Goal: Task Accomplishment & Management: Complete application form

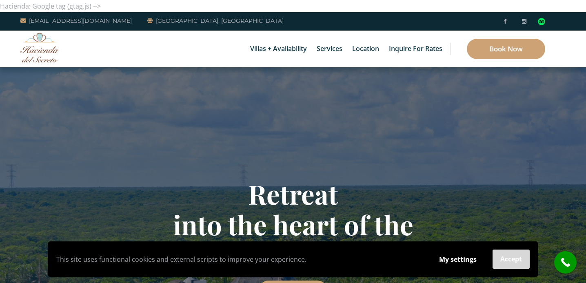
click at [514, 260] on button "Accept" at bounding box center [511, 259] width 37 height 19
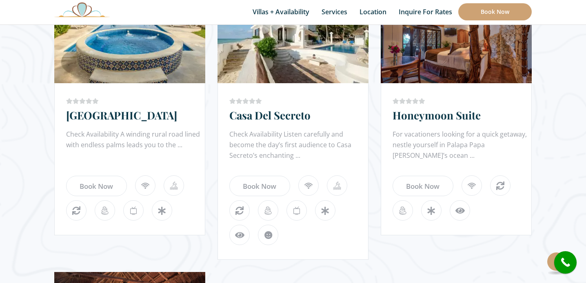
scroll to position [802, 0]
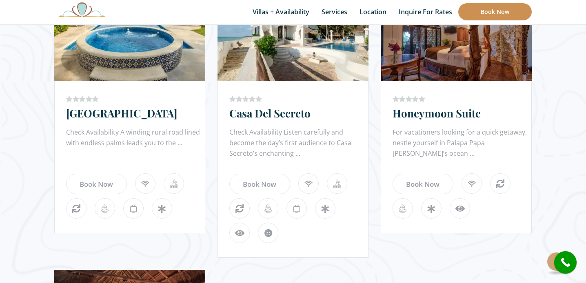
click at [496, 14] on link "Book Now" at bounding box center [494, 11] width 73 height 17
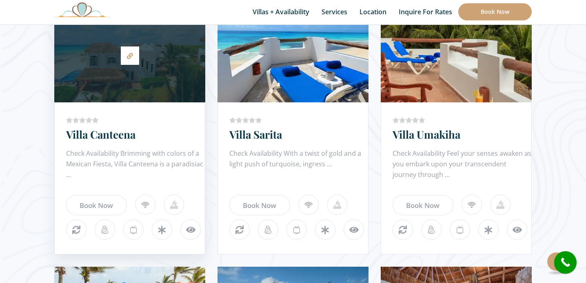
scroll to position [528, 0]
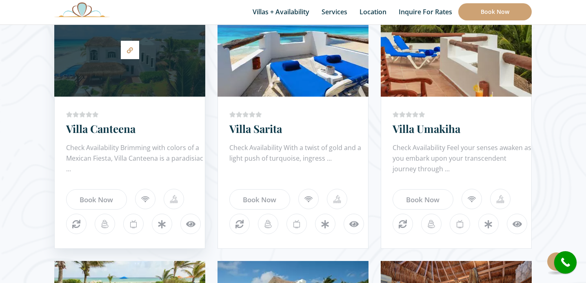
click at [147, 89] on div at bounding box center [129, 50] width 151 height 86
click at [132, 53] on link at bounding box center [130, 50] width 18 height 18
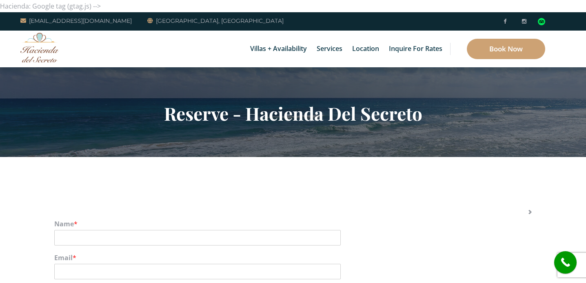
click at [282, 49] on link "5 Bedrooms" at bounding box center [298, 55] width 78 height 15
click at [279, 47] on li "5 Bedrooms Villa Sarita Villa Umakiha" at bounding box center [297, 55] width 102 height 21
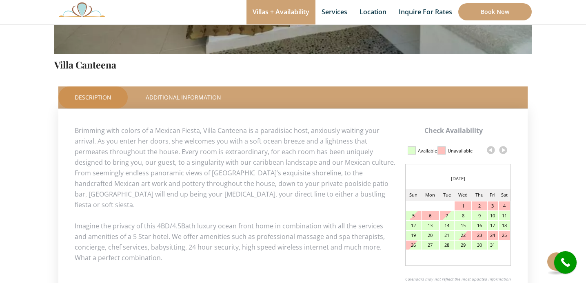
scroll to position [307, 0]
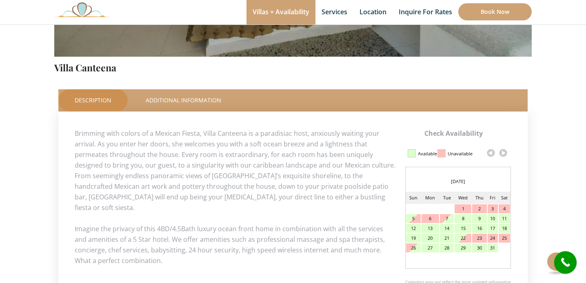
click at [504, 151] on link at bounding box center [503, 153] width 12 height 12
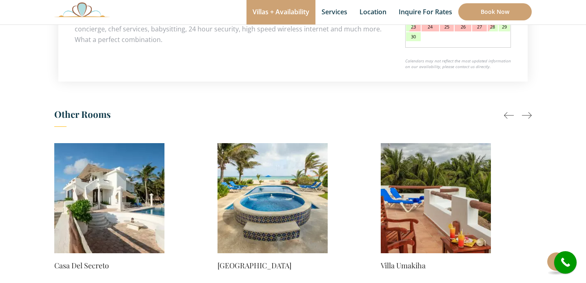
scroll to position [597, 0]
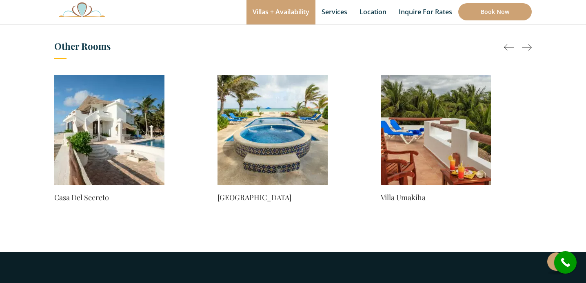
click at [132, 131] on img at bounding box center [109, 130] width 110 height 110
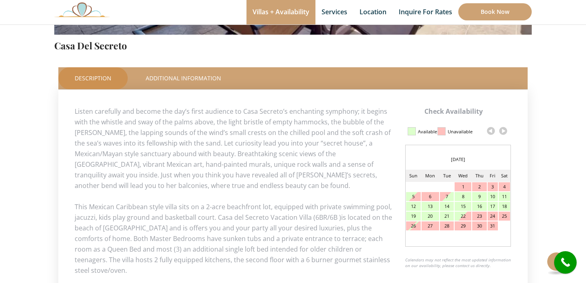
scroll to position [345, 0]
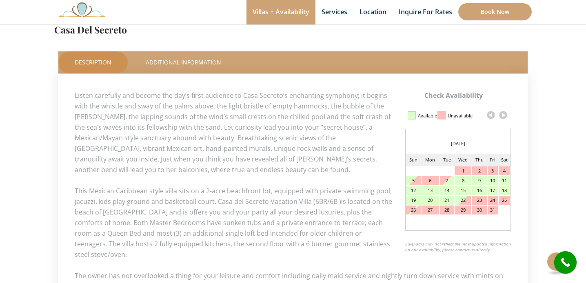
click at [506, 114] on link at bounding box center [503, 115] width 12 height 12
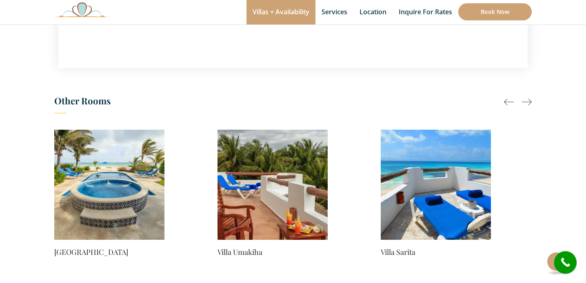
scroll to position [681, 0]
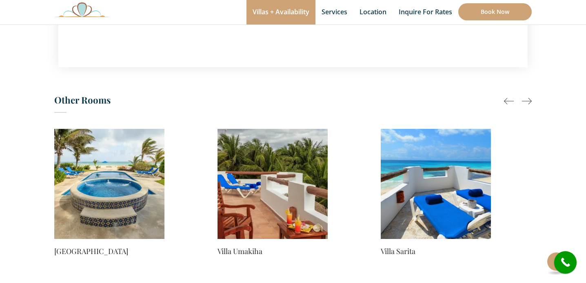
click at [135, 187] on img at bounding box center [109, 184] width 110 height 110
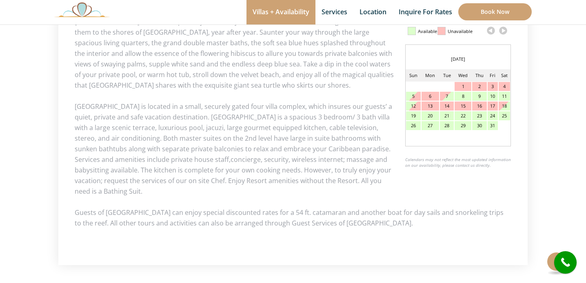
scroll to position [420, 0]
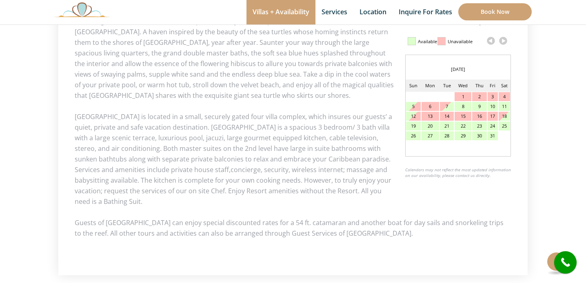
click at [506, 39] on link at bounding box center [503, 41] width 12 height 12
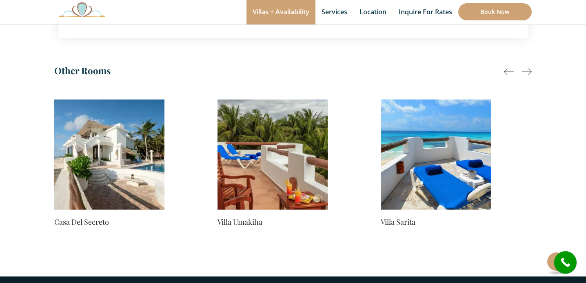
scroll to position [661, 0]
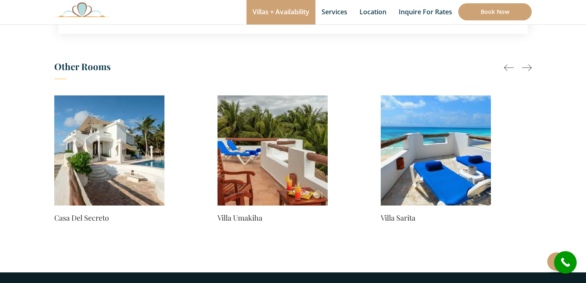
click at [281, 179] on img at bounding box center [273, 150] width 110 height 110
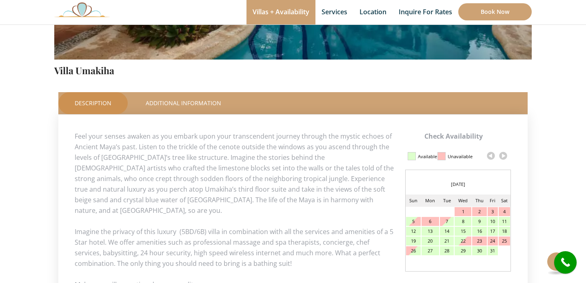
scroll to position [309, 0]
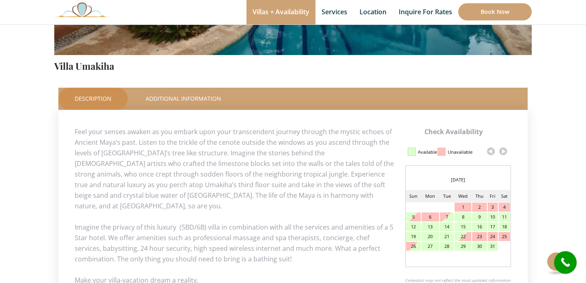
click at [502, 151] on link at bounding box center [503, 151] width 12 height 12
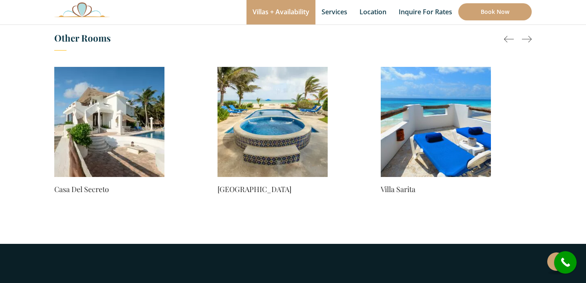
scroll to position [628, 0]
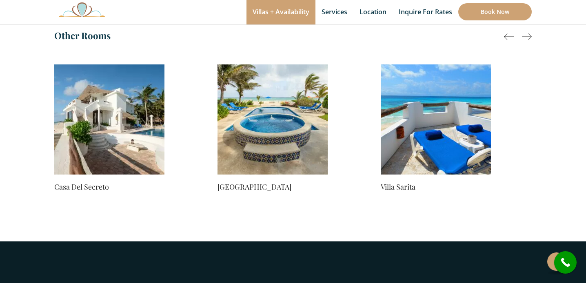
click at [436, 128] on img at bounding box center [436, 119] width 110 height 110
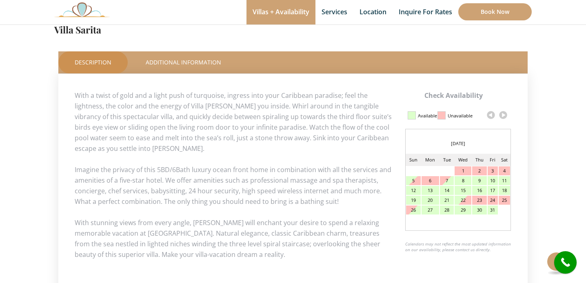
scroll to position [383, 0]
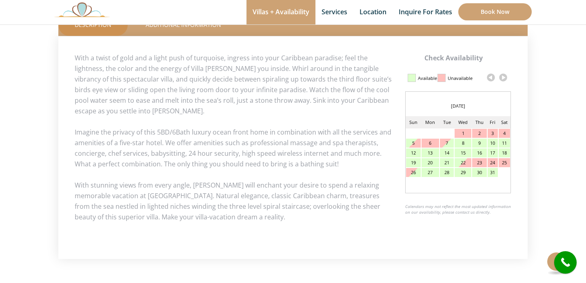
click at [504, 76] on link at bounding box center [503, 77] width 12 height 12
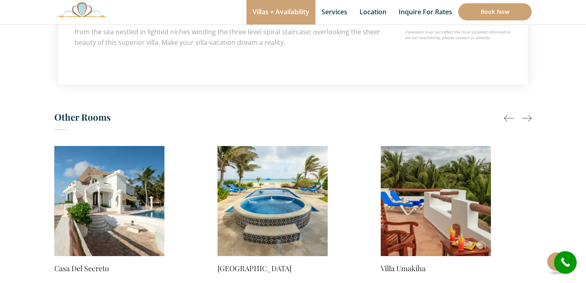
scroll to position [554, 0]
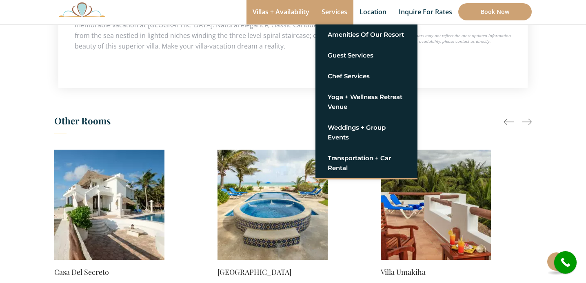
click at [332, 10] on link "Services" at bounding box center [334, 12] width 38 height 24
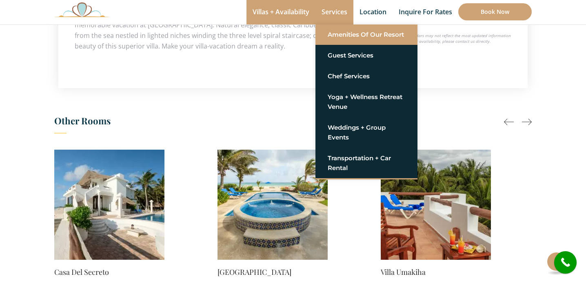
click at [342, 38] on link "Amenities of Our Resort" at bounding box center [367, 34] width 78 height 15
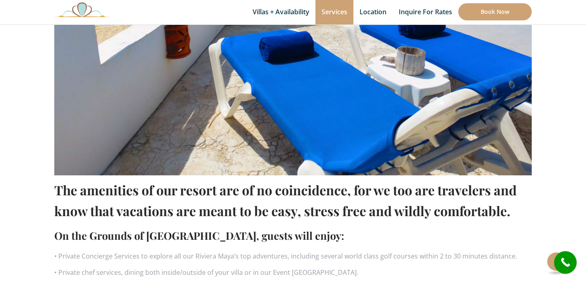
scroll to position [325, 0]
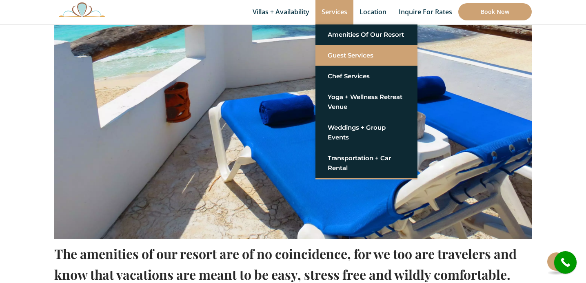
click at [340, 55] on link "Guest Services" at bounding box center [367, 55] width 78 height 15
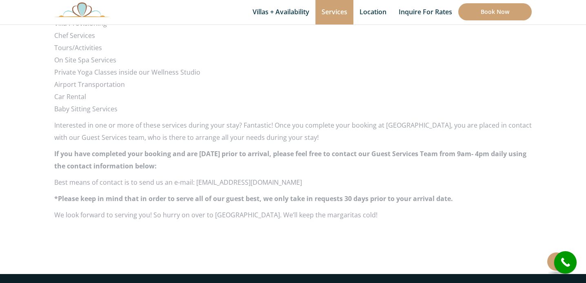
scroll to position [672, 0]
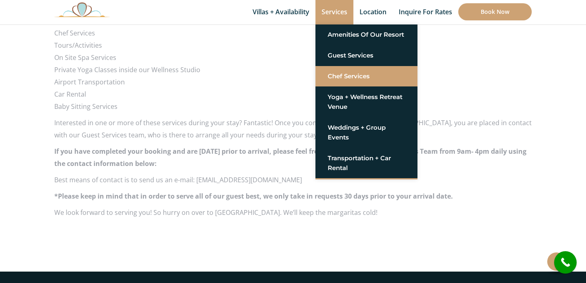
click at [338, 71] on link "Chef Services" at bounding box center [367, 76] width 78 height 15
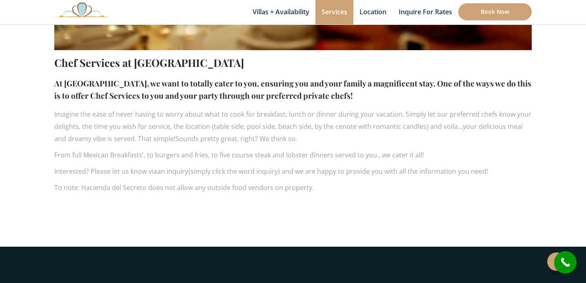
scroll to position [425, 0]
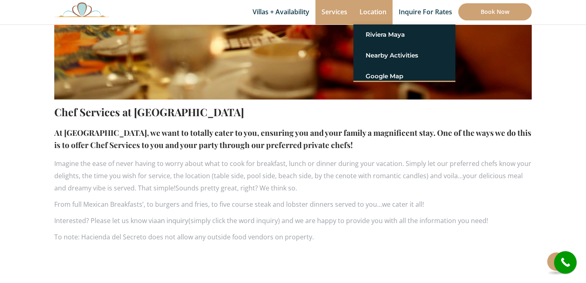
click at [373, 11] on link "Location" at bounding box center [372, 12] width 39 height 24
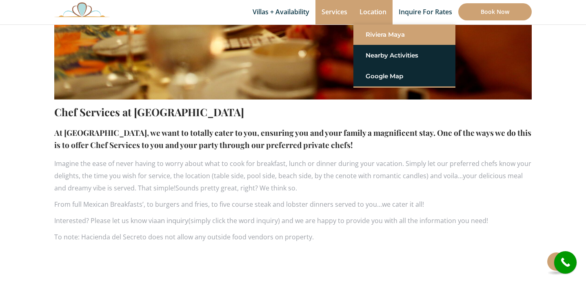
click at [378, 37] on link "Riviera Maya" at bounding box center [405, 34] width 78 height 15
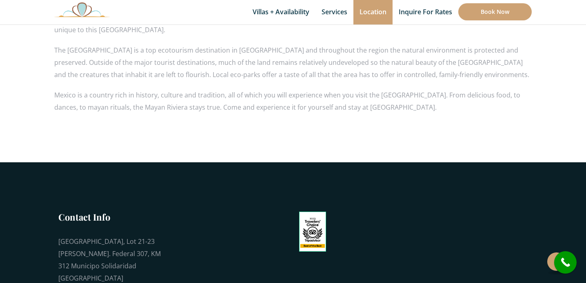
scroll to position [697, 0]
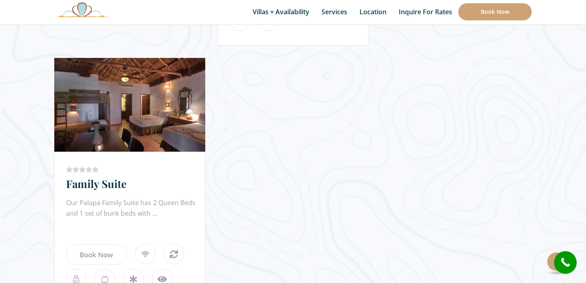
scroll to position [1015, 0]
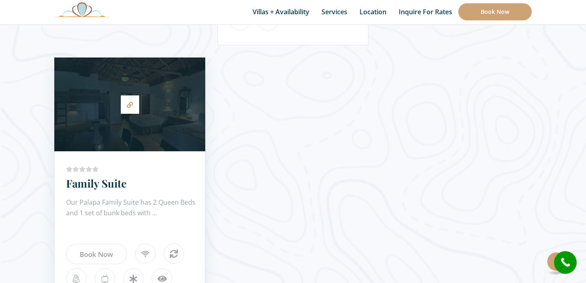
click at [155, 139] on div at bounding box center [129, 105] width 151 height 86
click at [131, 107] on icon at bounding box center [130, 105] width 6 height 6
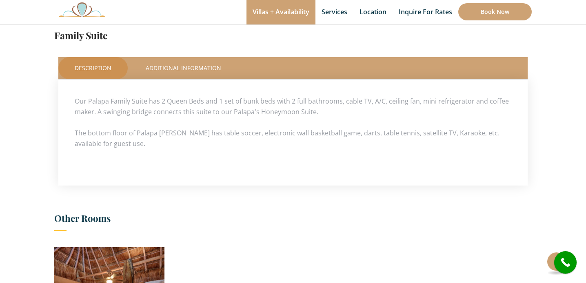
scroll to position [337, 0]
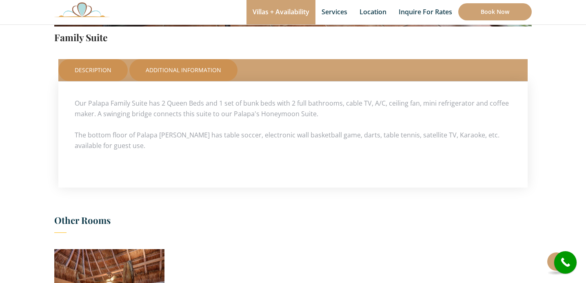
click at [188, 67] on font "Additional Information" at bounding box center [183, 70] width 75 height 8
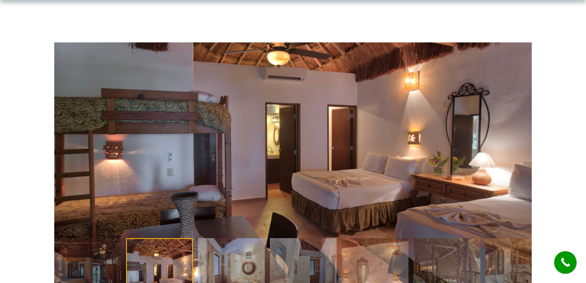
scroll to position [0, 0]
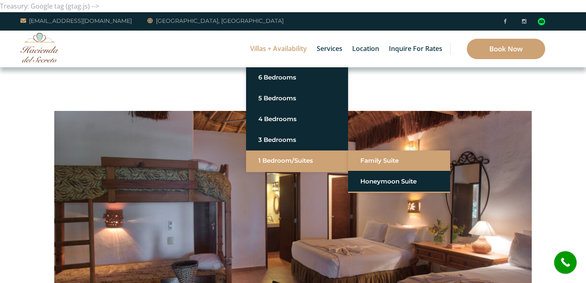
click at [382, 164] on font "Family Suite" at bounding box center [379, 161] width 38 height 8
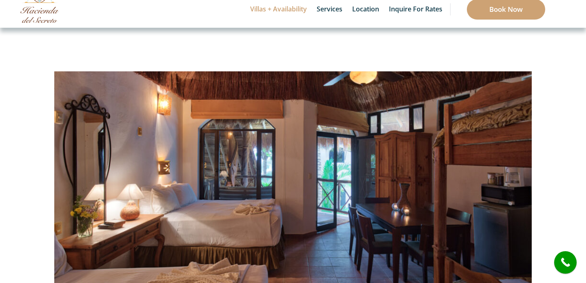
scroll to position [38, 0]
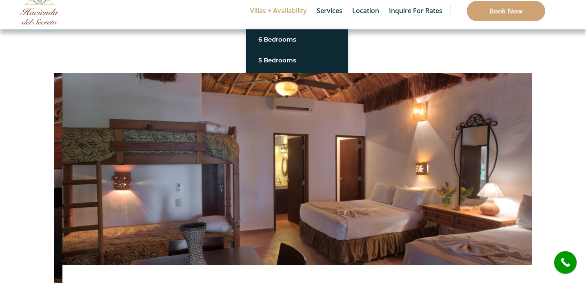
click at [289, 13] on font "Villas + Availability" at bounding box center [278, 10] width 57 height 9
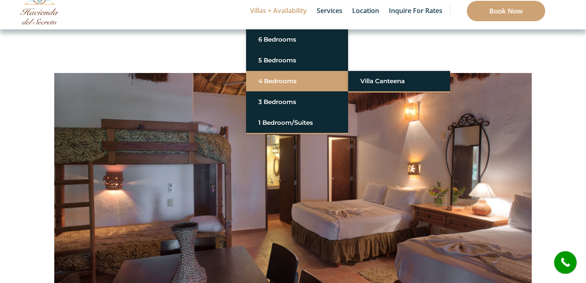
click at [283, 80] on font "4 Bedrooms" at bounding box center [277, 81] width 38 height 8
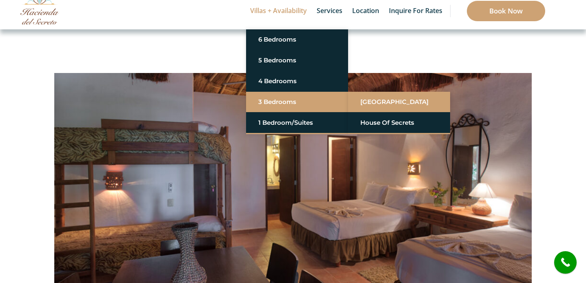
click at [376, 101] on font "Turtle Village" at bounding box center [394, 102] width 68 height 8
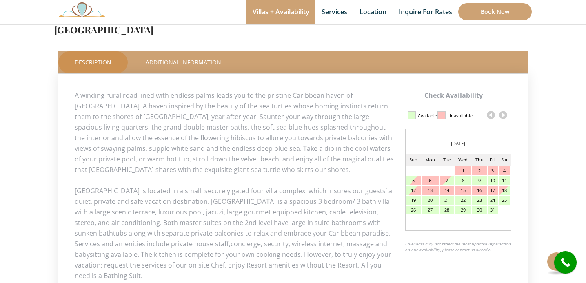
scroll to position [345, 0]
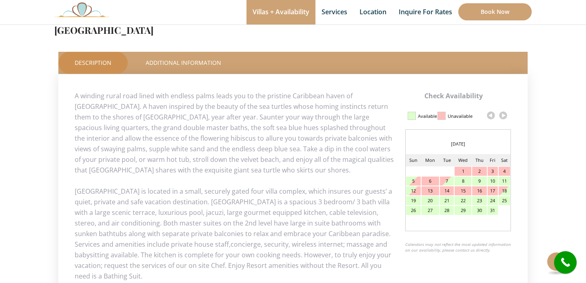
click at [502, 114] on link at bounding box center [503, 115] width 12 height 12
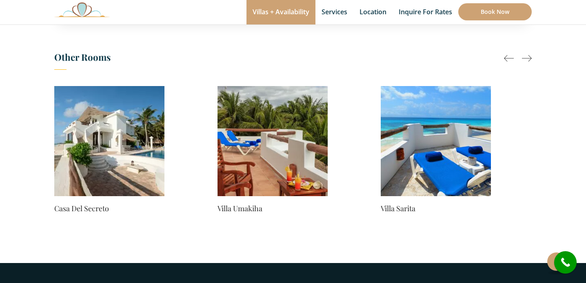
scroll to position [671, 0]
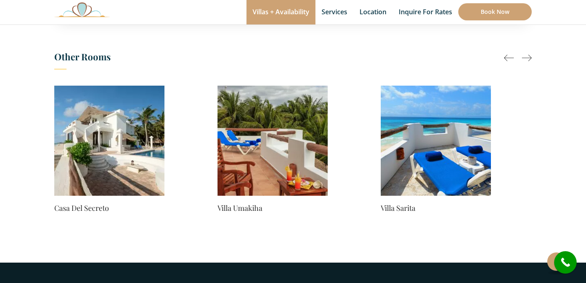
click at [530, 56] on div at bounding box center [527, 58] width 10 height 10
click at [529, 57] on div at bounding box center [527, 58] width 10 height 10
click at [505, 58] on div at bounding box center [509, 58] width 10 height 10
click at [507, 56] on div at bounding box center [509, 58] width 10 height 10
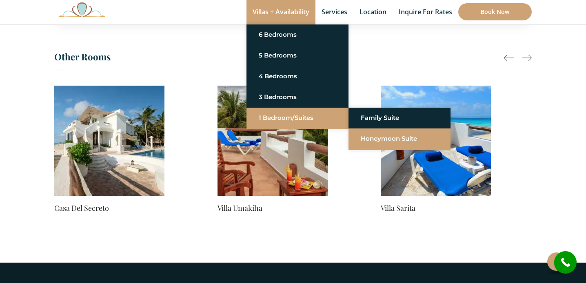
click at [375, 141] on link "Honeymoon Suite" at bounding box center [400, 138] width 78 height 15
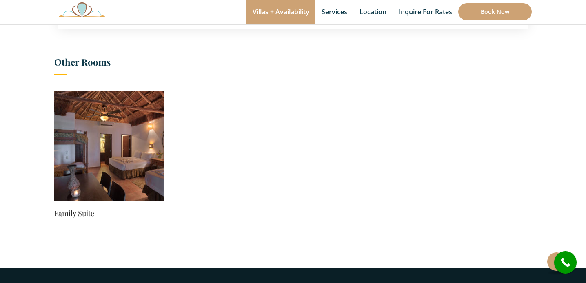
scroll to position [486, 0]
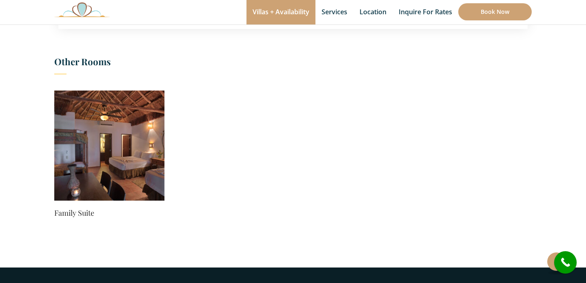
click at [133, 158] on img at bounding box center [109, 146] width 110 height 110
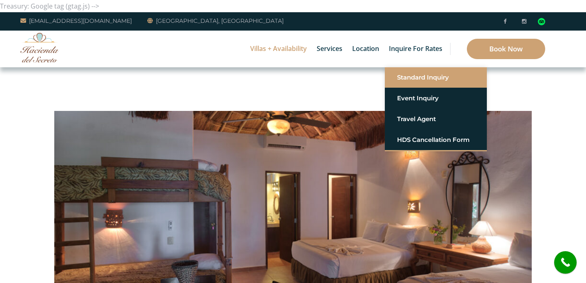
click at [420, 73] on font "Standard Inquiry" at bounding box center [423, 77] width 52 height 8
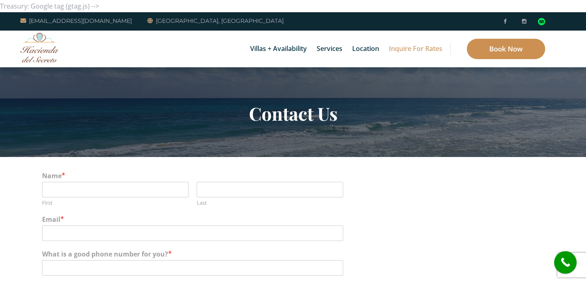
click at [508, 50] on font "Book Now" at bounding box center [505, 48] width 33 height 9
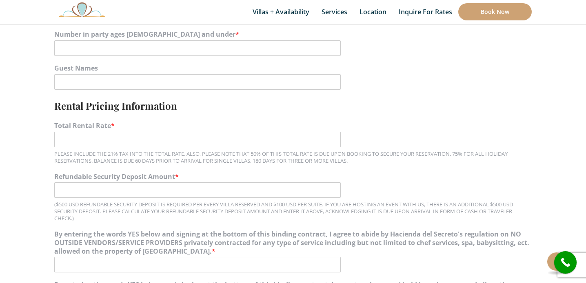
scroll to position [293, 0]
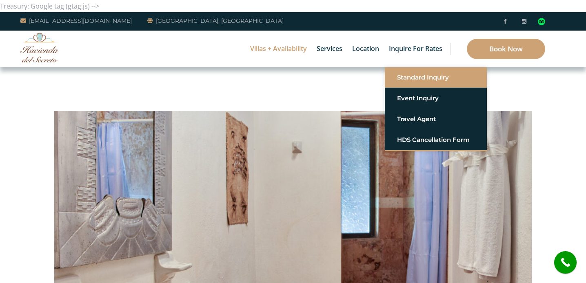
click at [414, 78] on font "Standard Inquiry" at bounding box center [423, 77] width 52 height 8
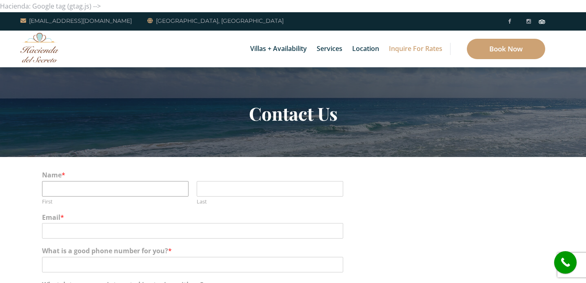
click at [160, 192] on input "First" at bounding box center [115, 189] width 147 height 16
type input "Gwen"
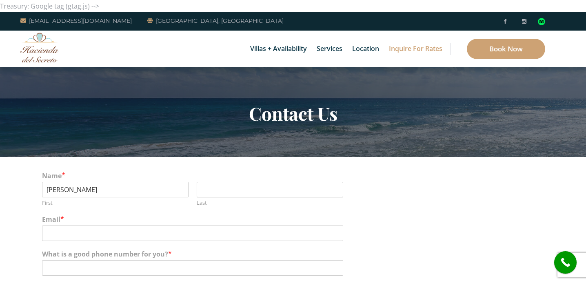
type input "Michor"
type input "gw4549@gmail.com"
type input "7087106285"
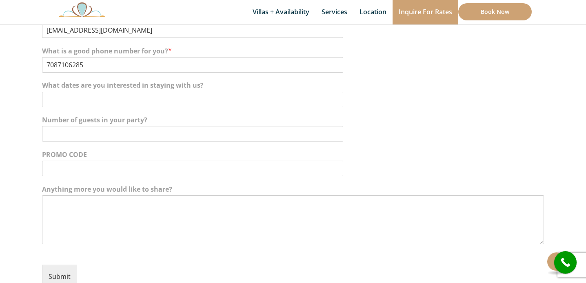
scroll to position [209, 0]
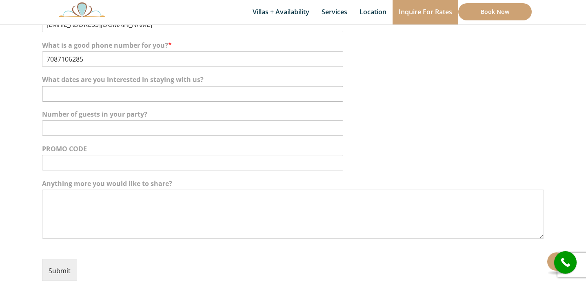
click at [151, 95] on input "What dates are you interested in staying with us?" at bounding box center [192, 94] width 301 height 16
type input "11/22-11/27,2025"
click at [196, 128] on input "Number of guests in your party?" at bounding box center [192, 128] width 301 height 16
type input "6 adults"
click at [62, 269] on font "Submit" at bounding box center [60, 270] width 22 height 9
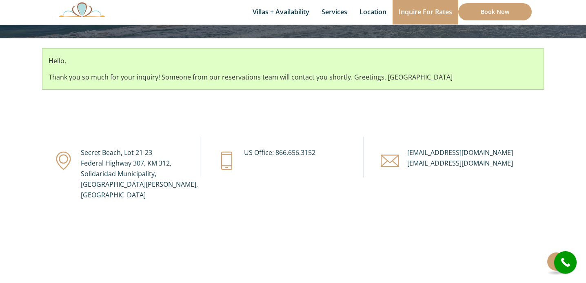
scroll to position [126, 0]
